Goal: Task Accomplishment & Management: Use online tool/utility

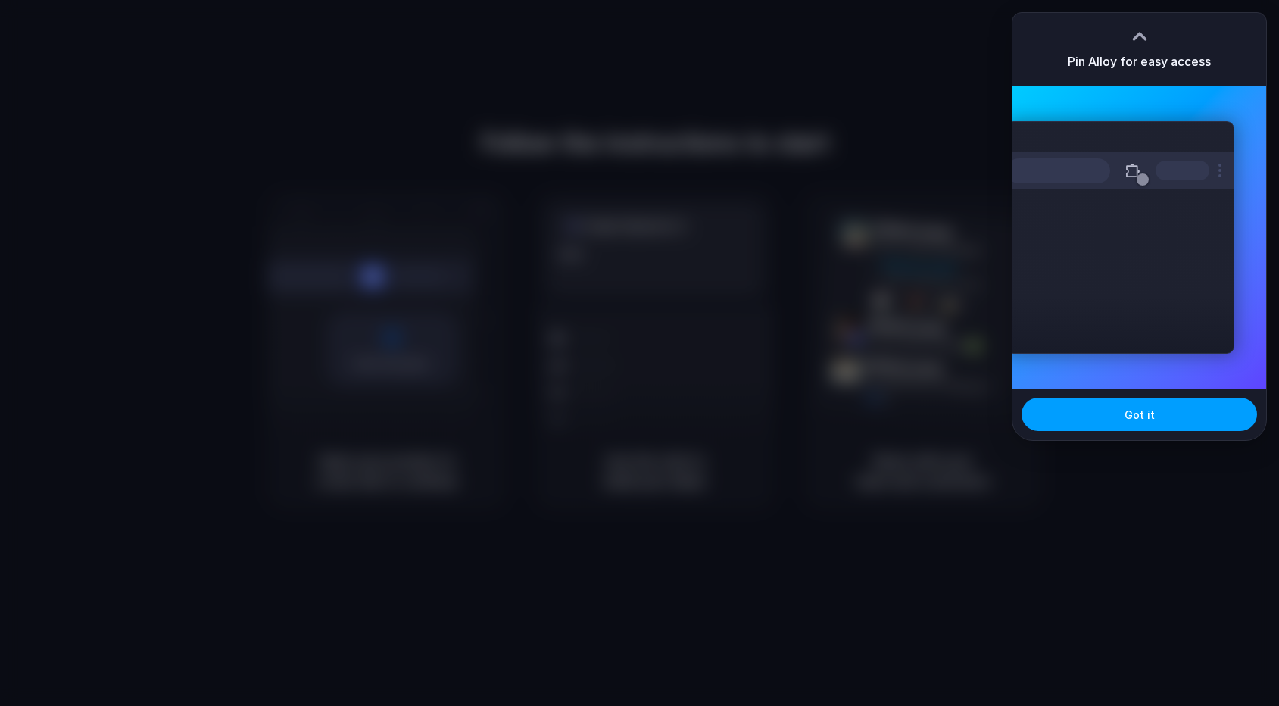
click at [1130, 413] on span "Got it" at bounding box center [1139, 415] width 30 height 16
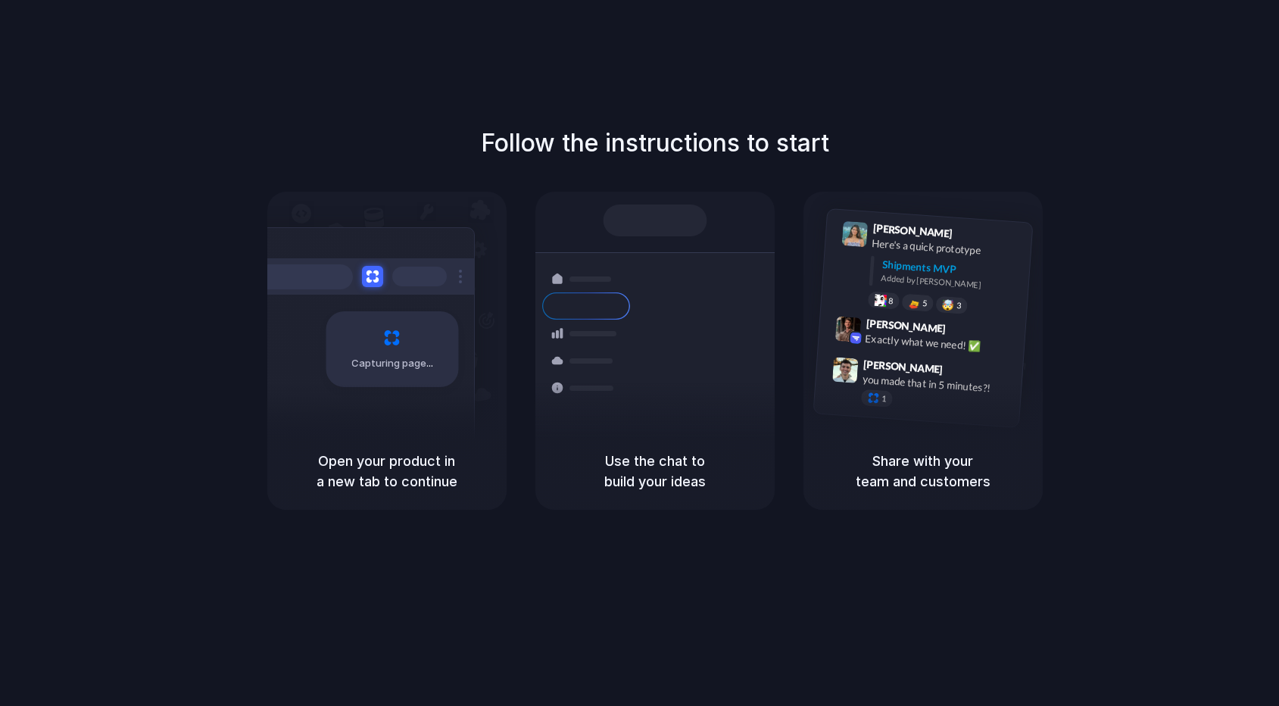
click at [387, 75] on div "Follow the instructions to start Capturing page Open your product in a new tab …" at bounding box center [654, 368] width 1309 height 736
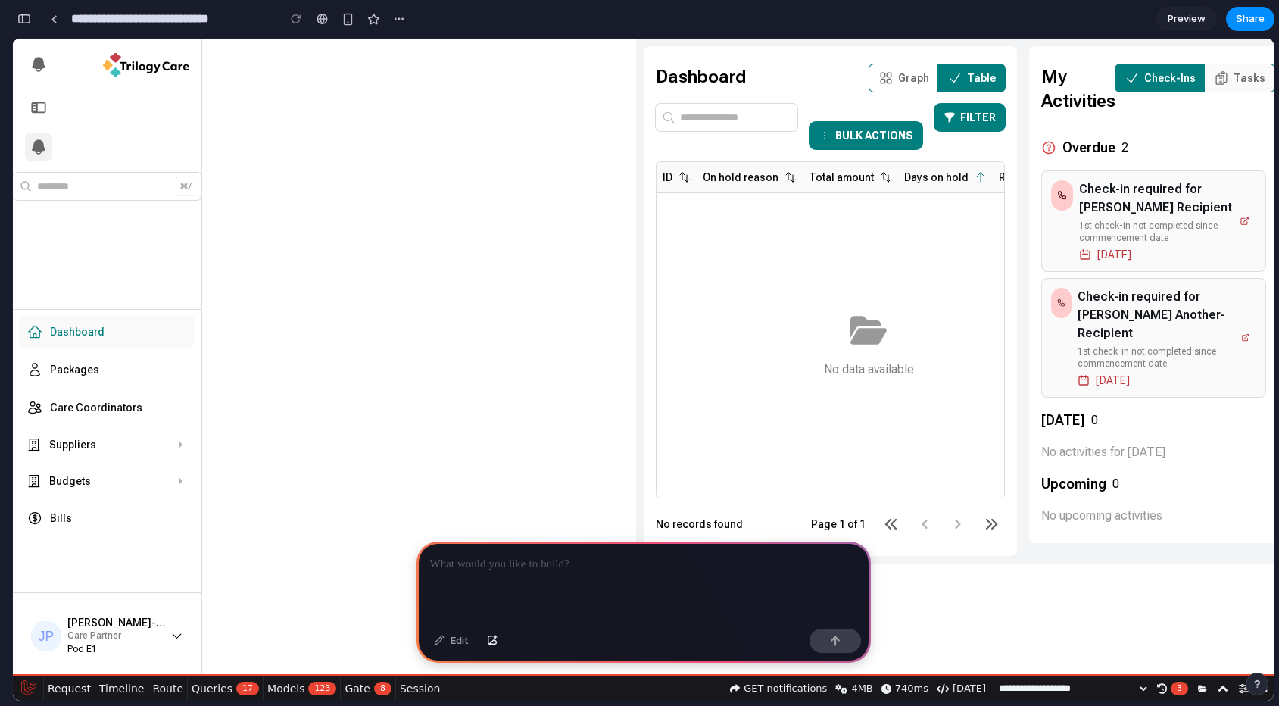
click at [80, 370] on div at bounding box center [324, 301] width 623 height 525
click at [569, 568] on p at bounding box center [643, 564] width 427 height 18
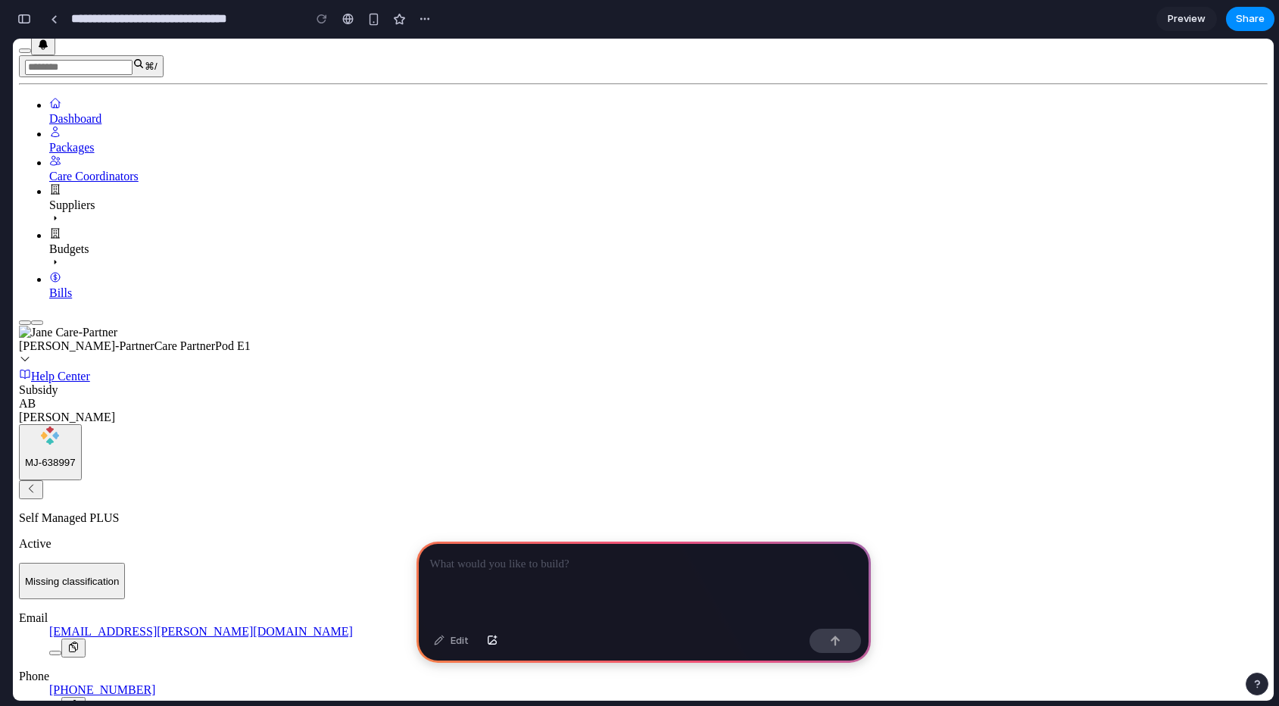
scroll to position [488, 0]
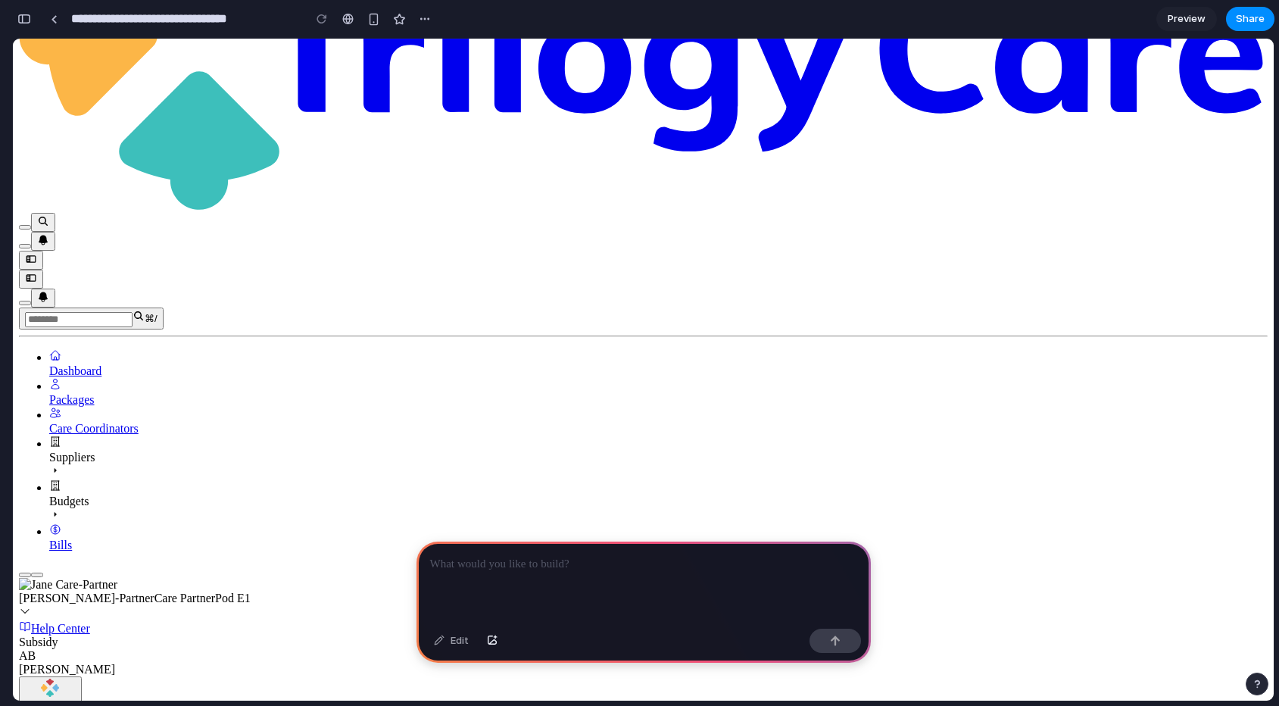
scroll to position [196, 0]
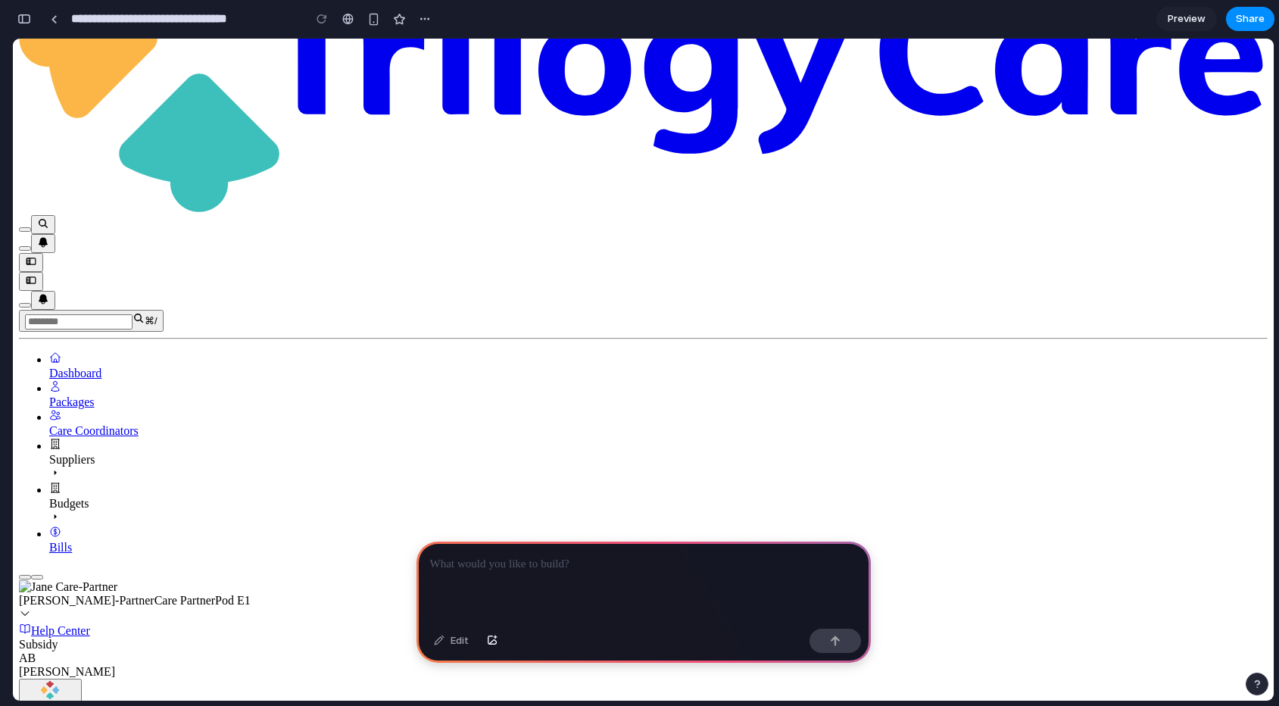
scroll to position [192, 0]
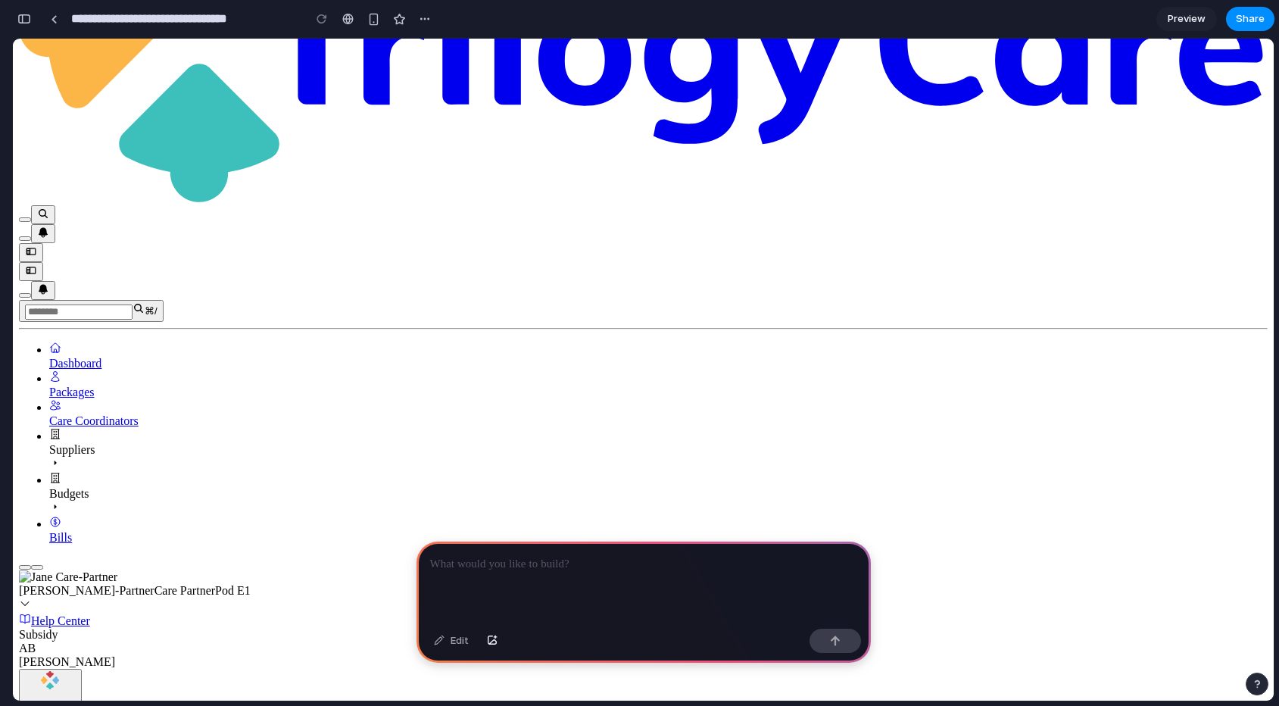
click at [522, 575] on div at bounding box center [643, 581] width 454 height 81
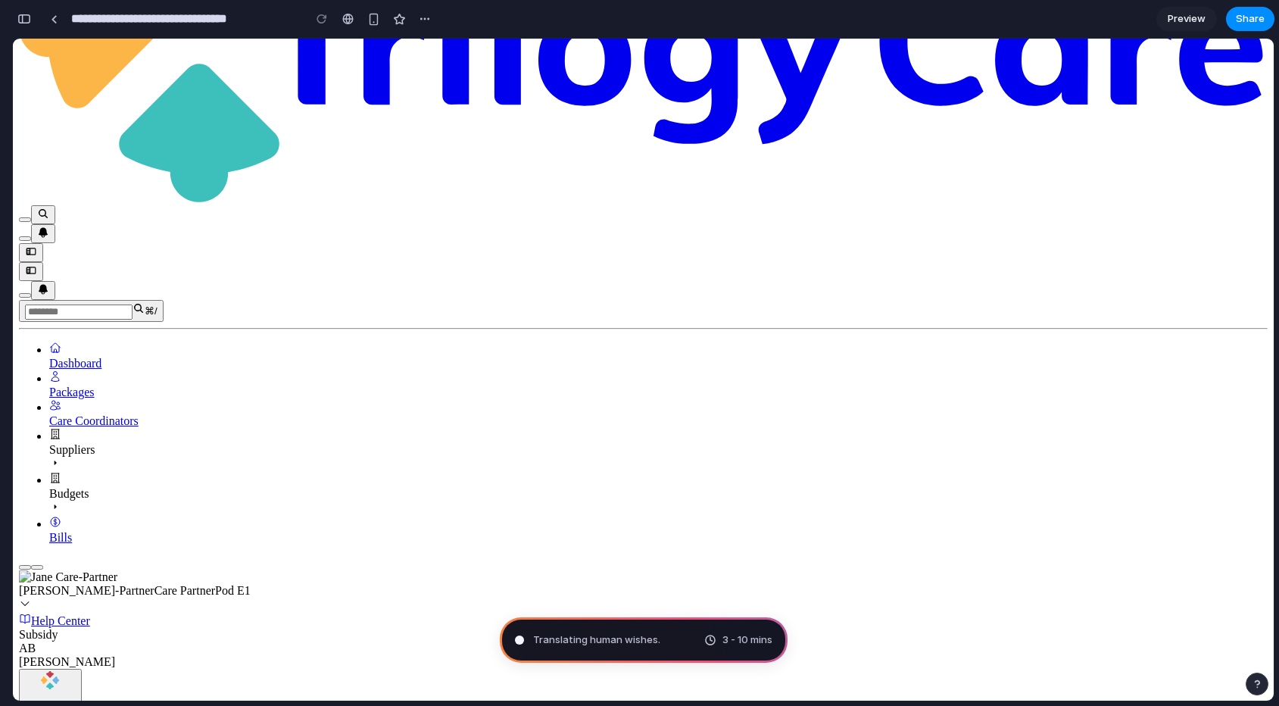
click at [663, 646] on div "Translating human wishes . 3 - 10 mins" at bounding box center [644, 639] width 288 height 45
click at [557, 639] on span "Translating human wishes" at bounding box center [595, 639] width 125 height 15
click at [525, 635] on div "Translating human wishes ." at bounding box center [587, 639] width 145 height 15
click at [687, 638] on div "Translating human wishes ... 3 - 10 mins" at bounding box center [644, 639] width 288 height 45
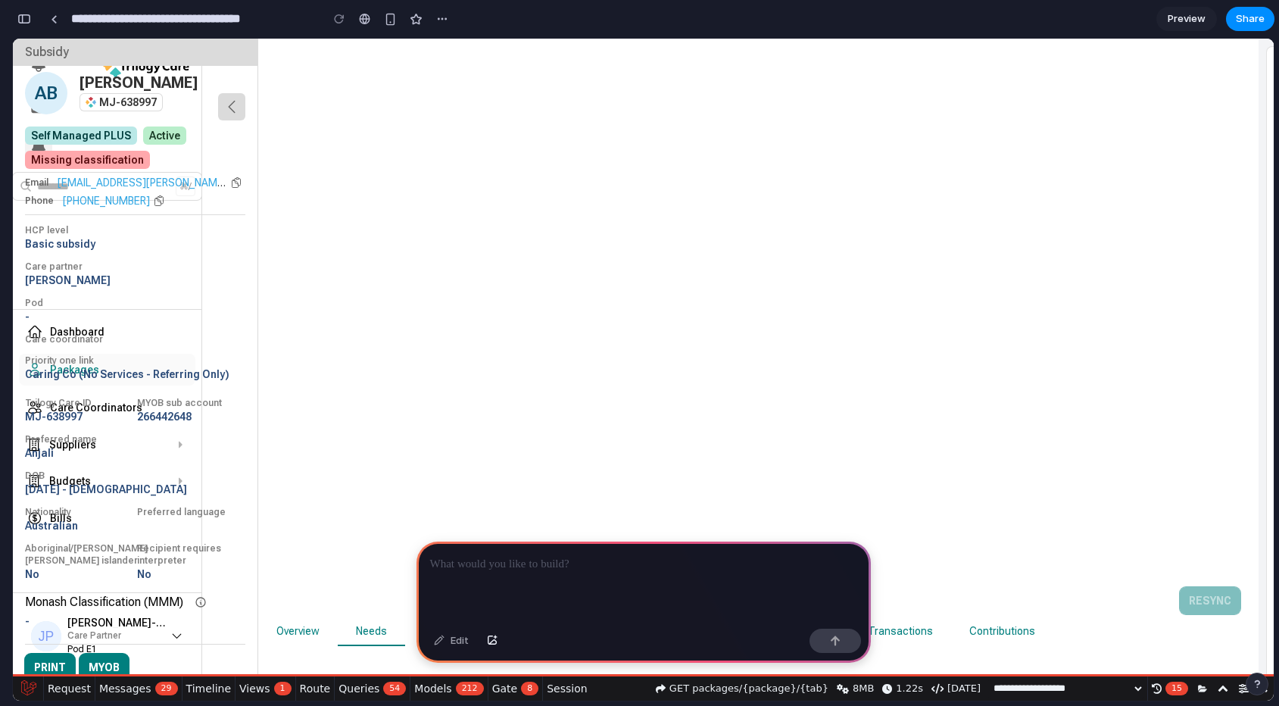
click at [235, 101] on icon "button" at bounding box center [232, 106] width 6 height 11
click at [230, 117] on button "button" at bounding box center [231, 106] width 27 height 27
click at [441, 557] on p at bounding box center [643, 564] width 427 height 18
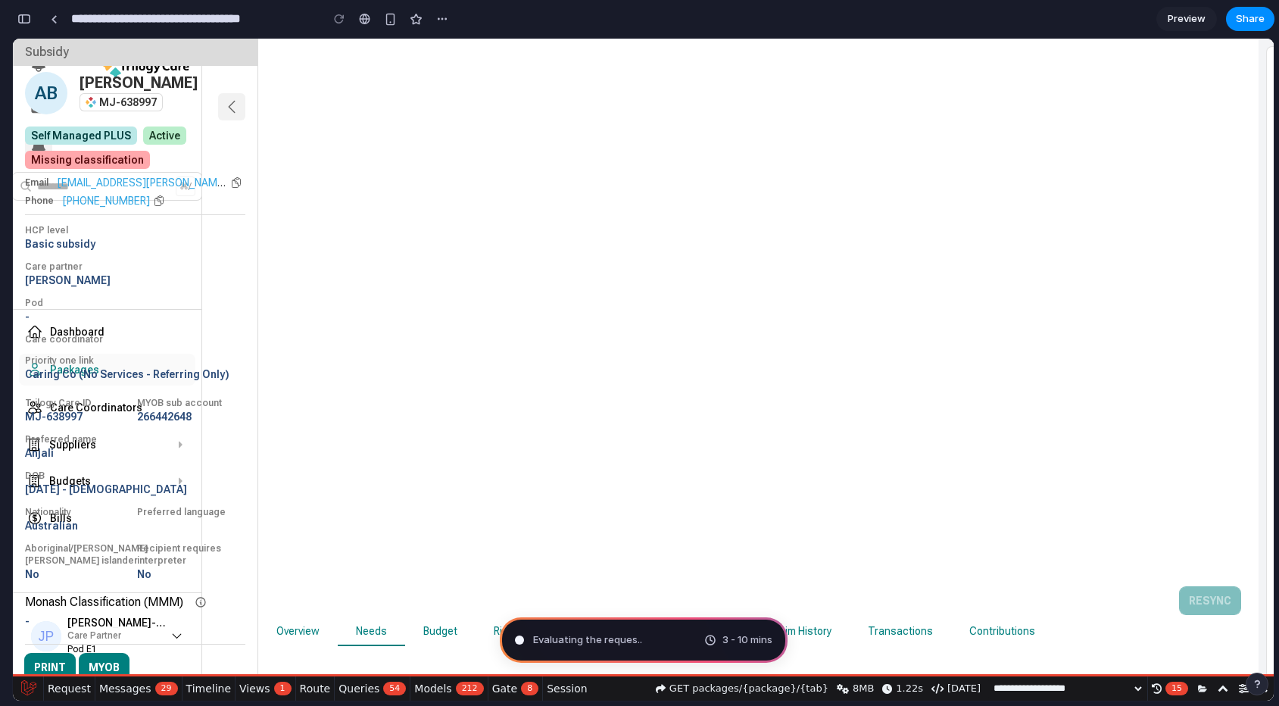
type input "**********"
